Goal: Information Seeking & Learning: Compare options

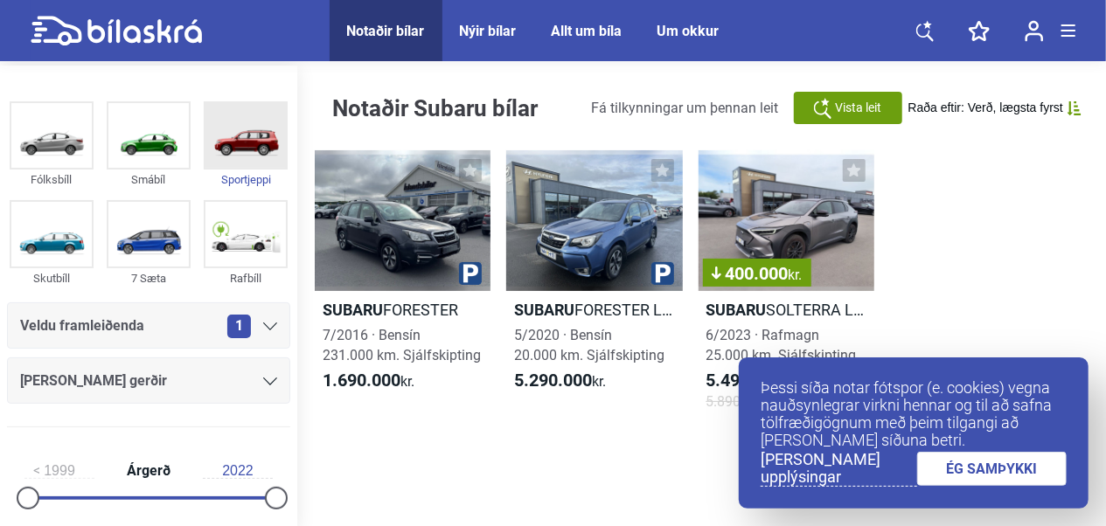
click at [254, 139] on img at bounding box center [246, 135] width 80 height 65
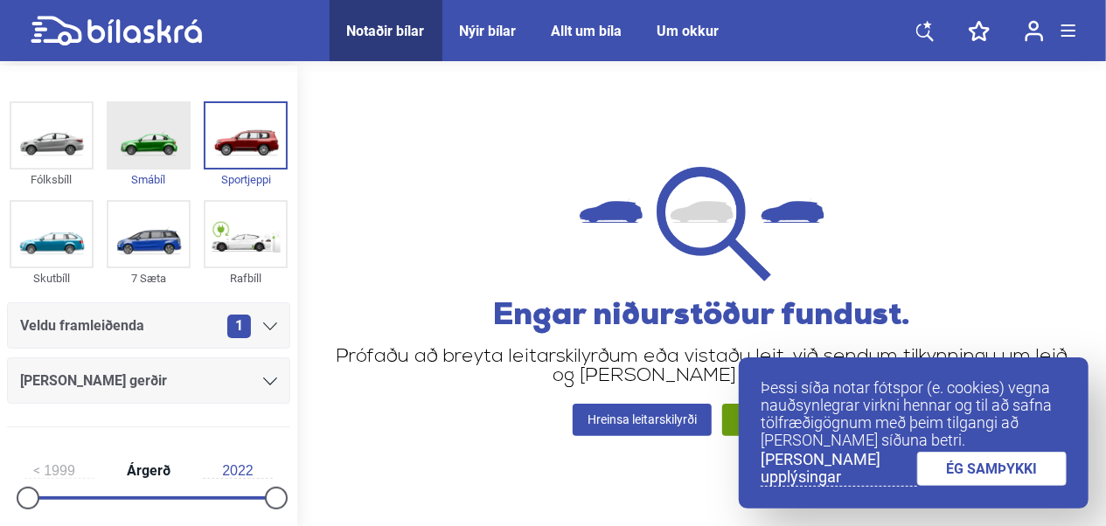
click at [142, 149] on img at bounding box center [148, 135] width 80 height 65
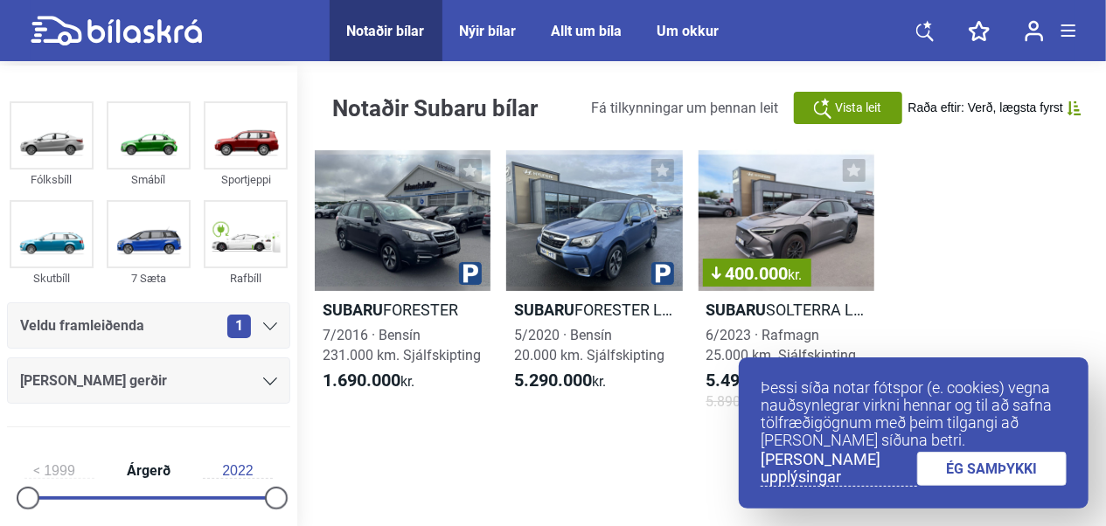
click at [1072, 105] on icon at bounding box center [1075, 108] width 14 height 14
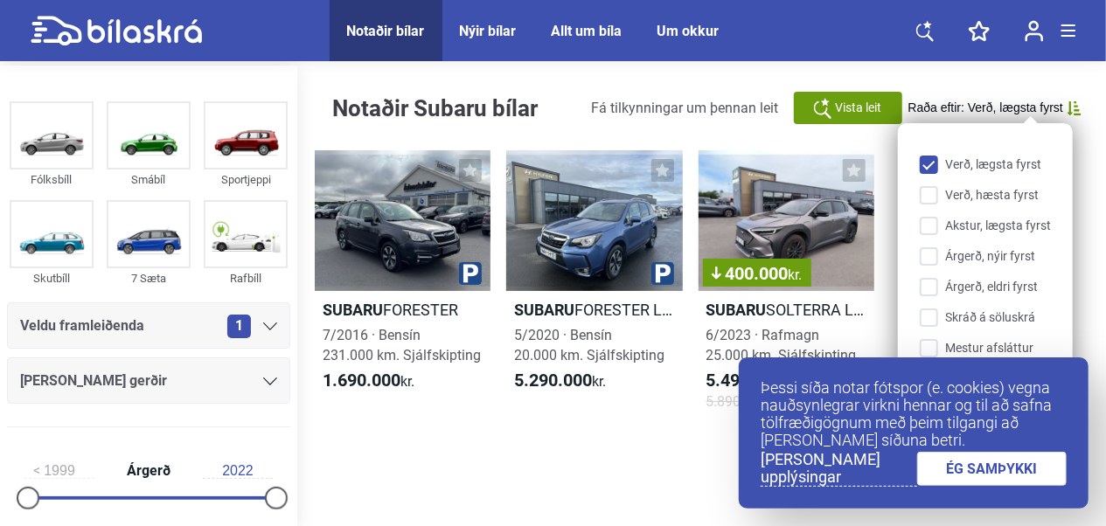
click at [992, 463] on link "ÉG SAMÞYKKI" at bounding box center [992, 469] width 150 height 34
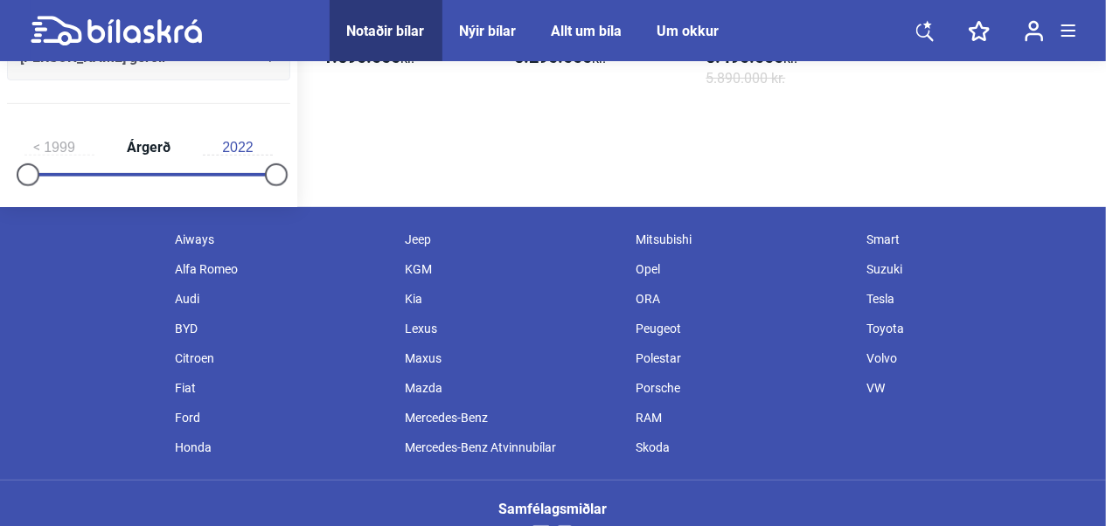
scroll to position [354, 0]
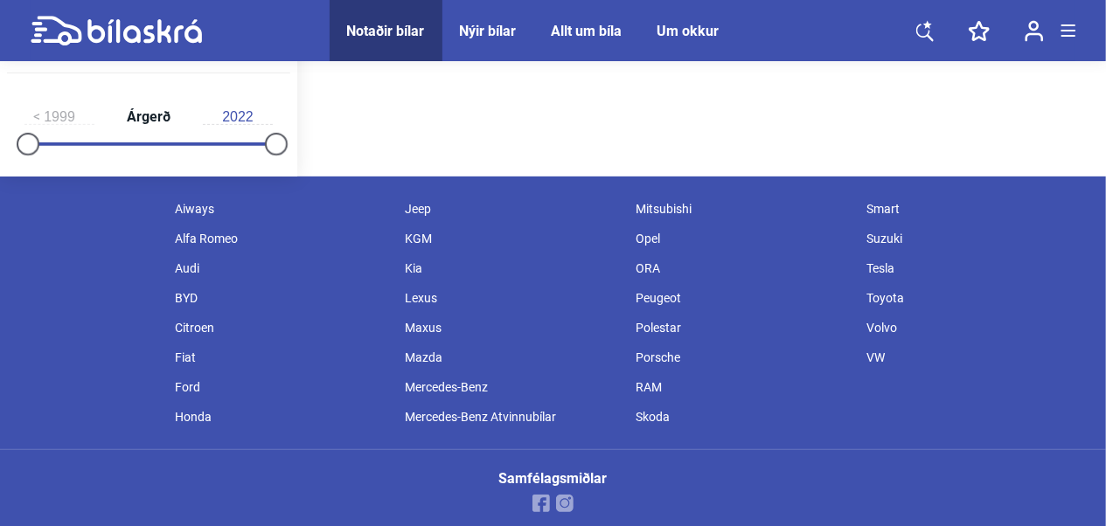
click at [425, 212] on div "Jeep" at bounding box center [512, 209] width 231 height 30
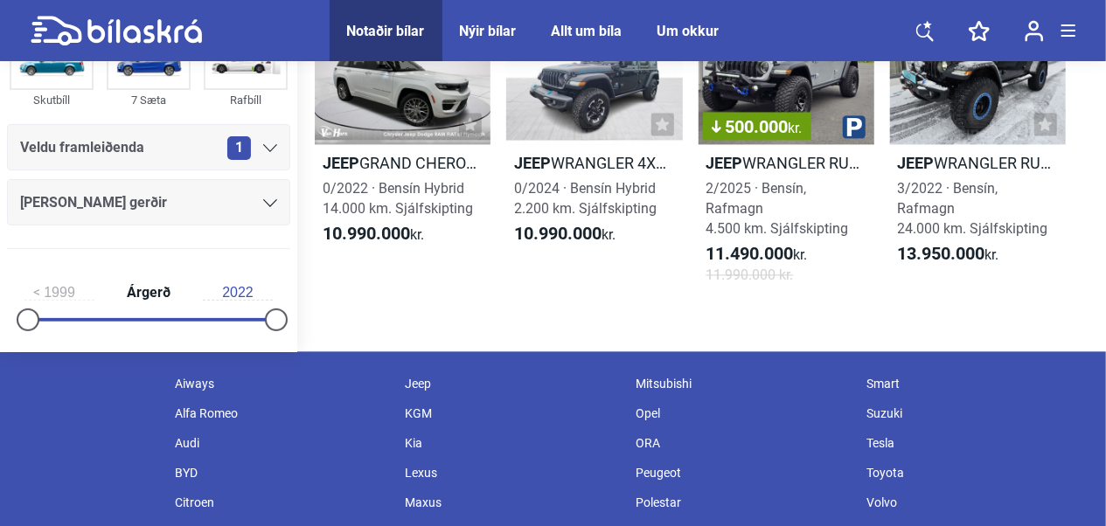
scroll to position [1749, 0]
